Goal: Find specific page/section: Find specific page/section

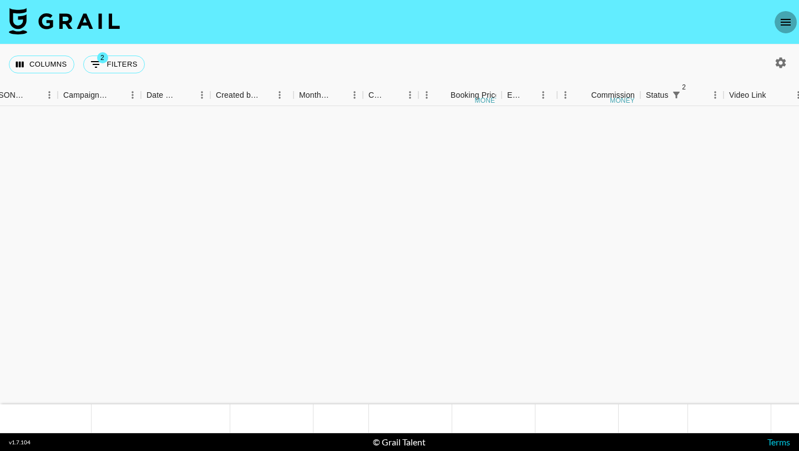
click at [781, 18] on icon "open drawer" at bounding box center [785, 22] width 13 height 13
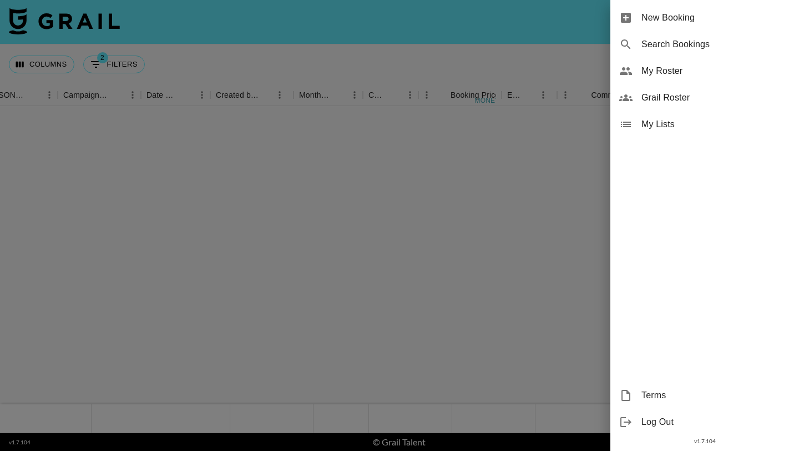
click at [655, 71] on span "My Roster" at bounding box center [715, 70] width 149 height 13
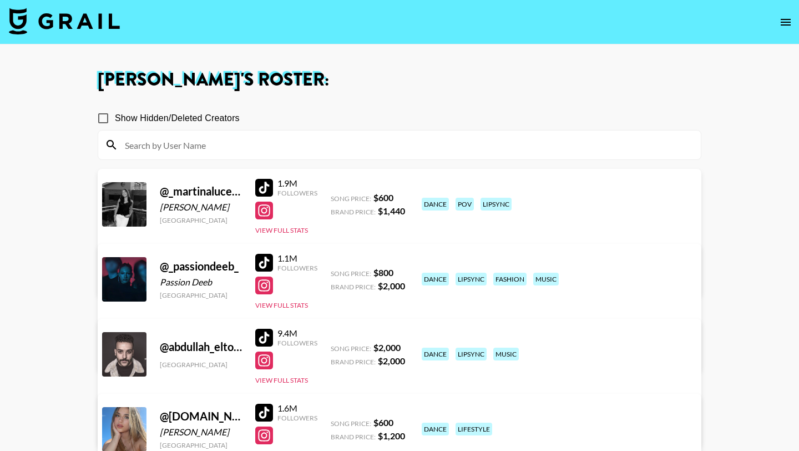
click at [223, 138] on input at bounding box center [406, 145] width 576 height 18
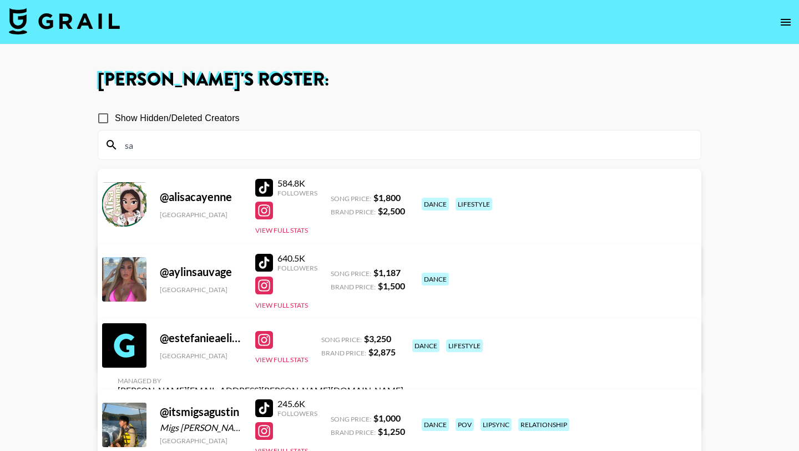
type input "s"
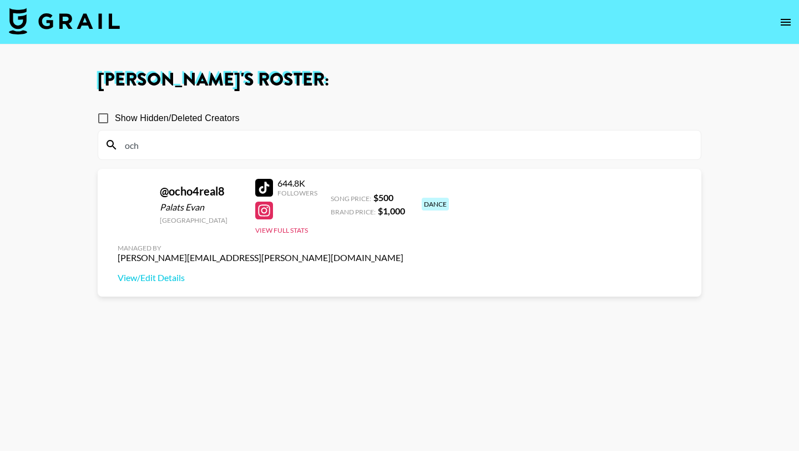
type input "och"
click at [218, 147] on input "och" at bounding box center [406, 145] width 576 height 18
type input "och"
click at [269, 186] on div at bounding box center [264, 188] width 18 height 18
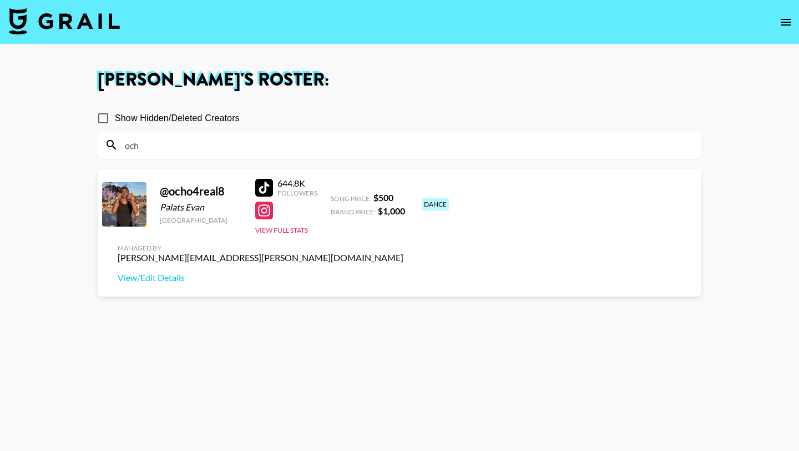
click at [224, 146] on input "och" at bounding box center [406, 145] width 576 height 18
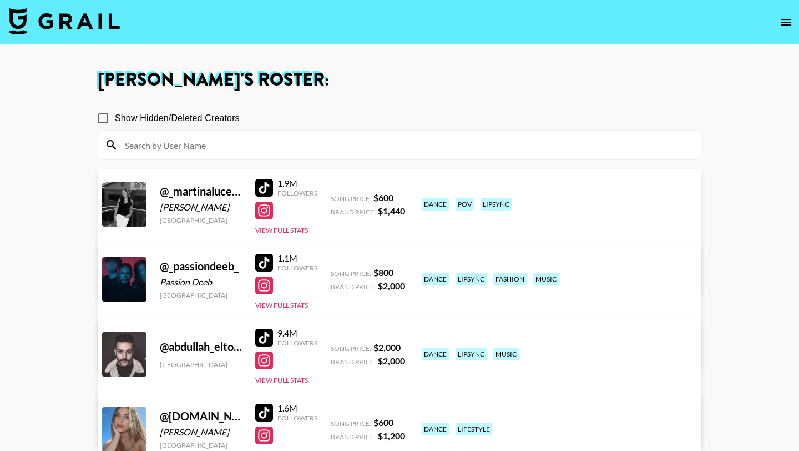
click at [340, 150] on input at bounding box center [406, 145] width 576 height 18
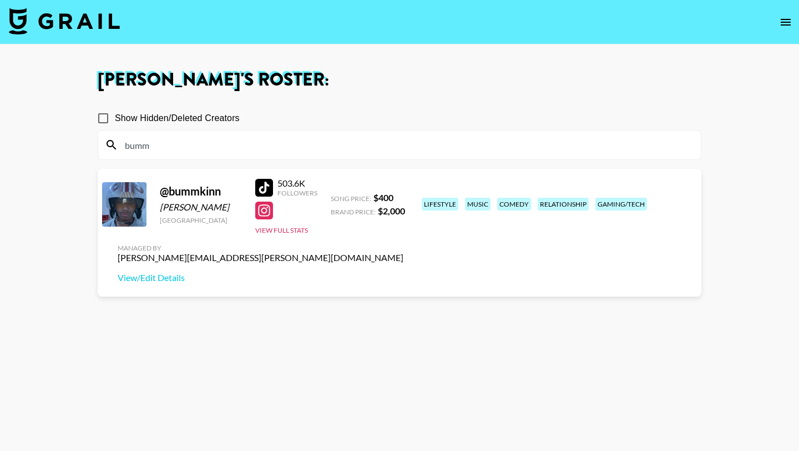
type input "bumm"
click at [268, 186] on div at bounding box center [264, 188] width 18 height 18
